Goal: Task Accomplishment & Management: Use online tool/utility

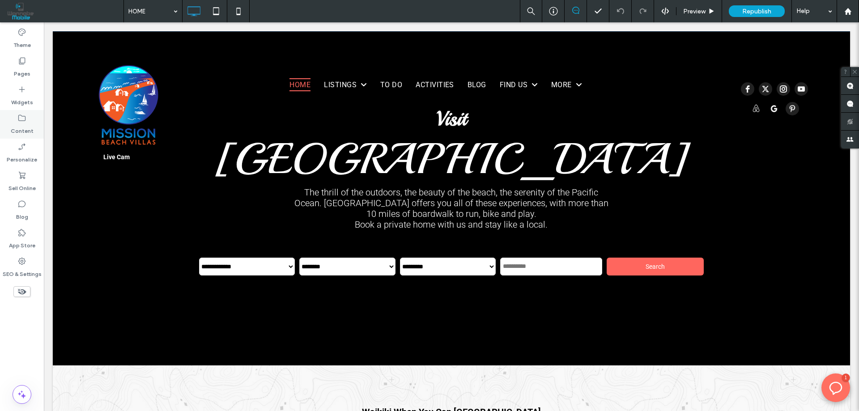
click at [31, 111] on div "Content" at bounding box center [22, 124] width 44 height 29
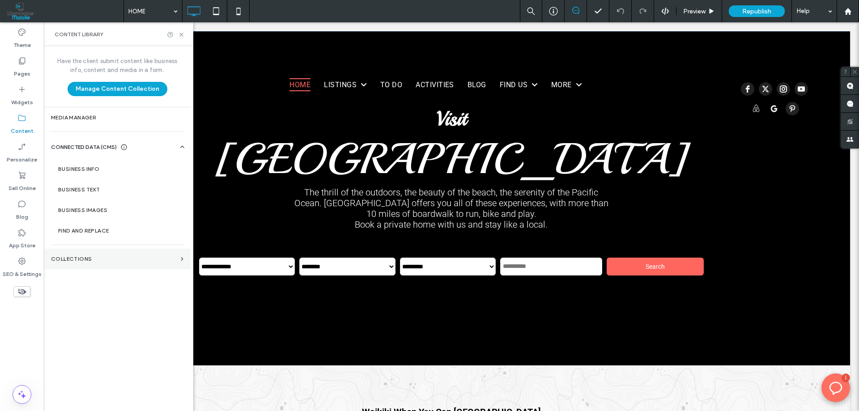
click at [72, 258] on label "Collections" at bounding box center [114, 259] width 126 height 6
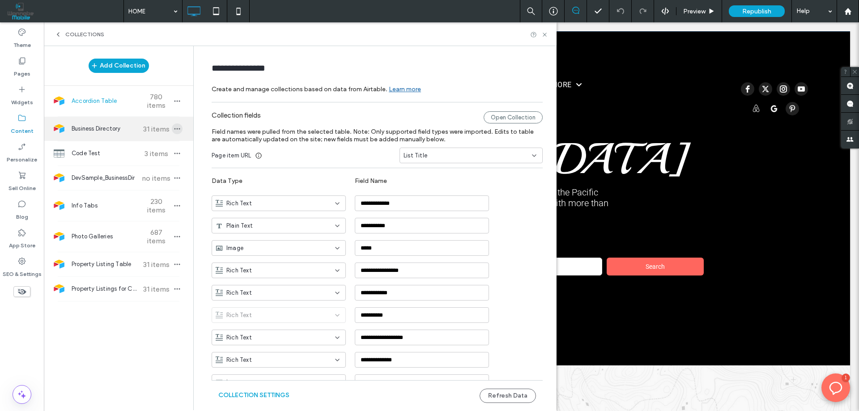
click at [174, 127] on icon "button" at bounding box center [177, 128] width 7 height 7
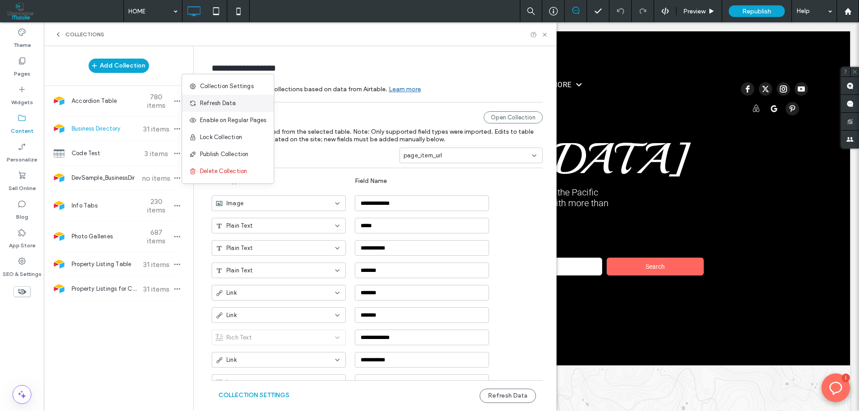
click at [211, 102] on span "Refresh Data" at bounding box center [218, 103] width 36 height 9
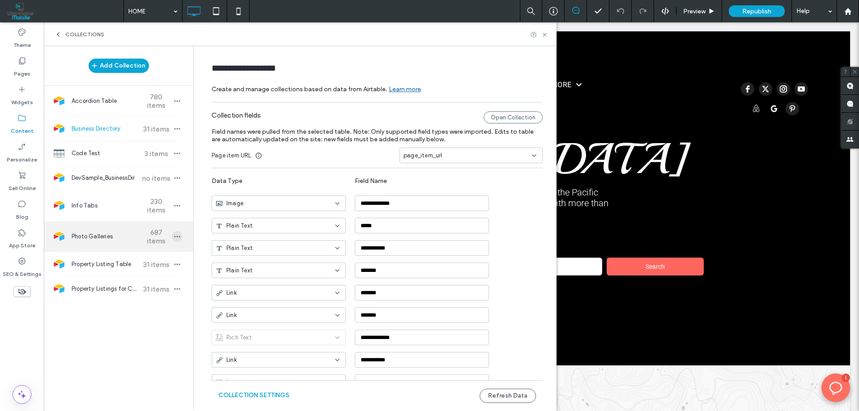
click at [174, 235] on icon "button" at bounding box center [177, 236] width 7 height 7
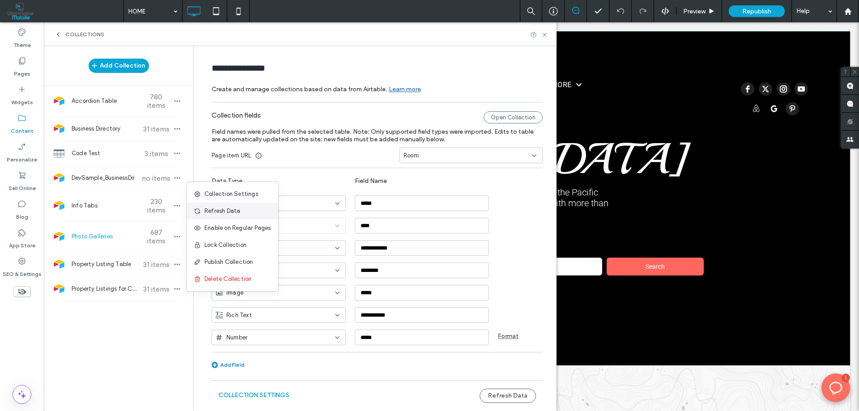
click at [218, 209] on span "Refresh Data" at bounding box center [222, 211] width 36 height 9
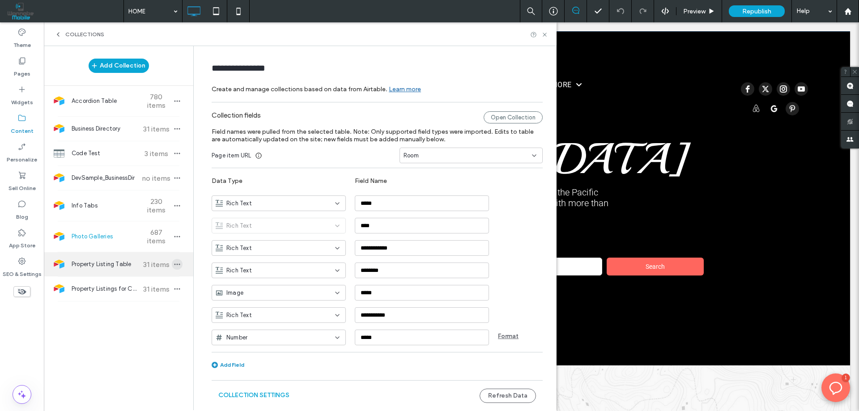
click at [177, 263] on icon "button" at bounding box center [177, 264] width 7 height 7
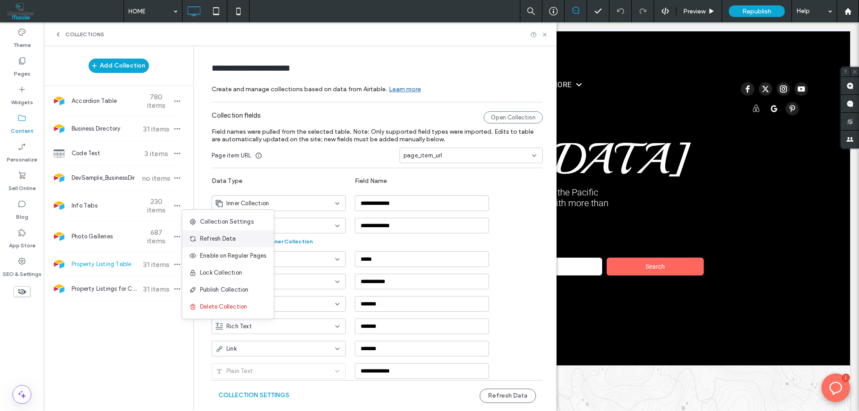
click at [203, 240] on span "Refresh Data" at bounding box center [218, 238] width 36 height 9
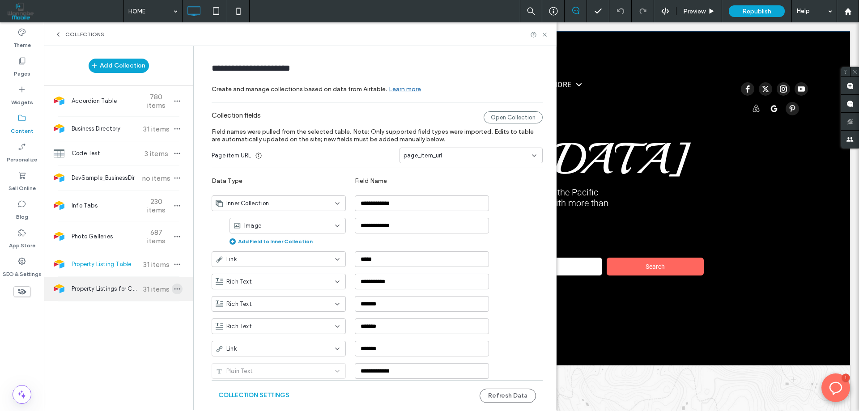
click at [174, 291] on icon "button" at bounding box center [177, 288] width 7 height 7
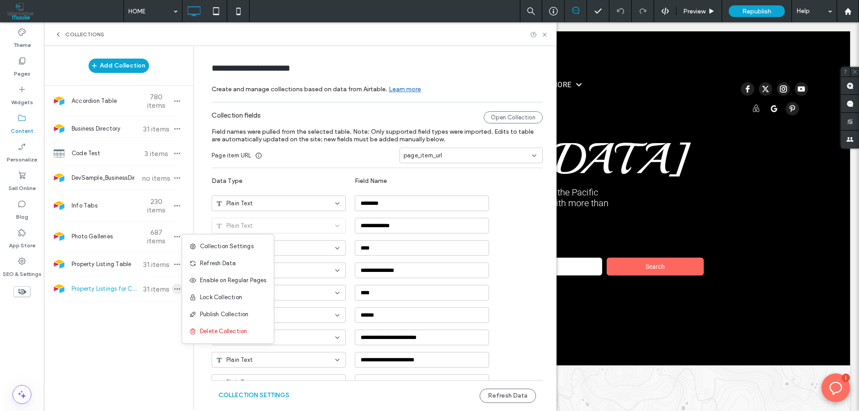
type input "**********"
click at [213, 264] on span "Refresh Data" at bounding box center [218, 263] width 36 height 9
click at [543, 34] on icon at bounding box center [544, 34] width 7 height 7
